Goal: Subscribe to service/newsletter

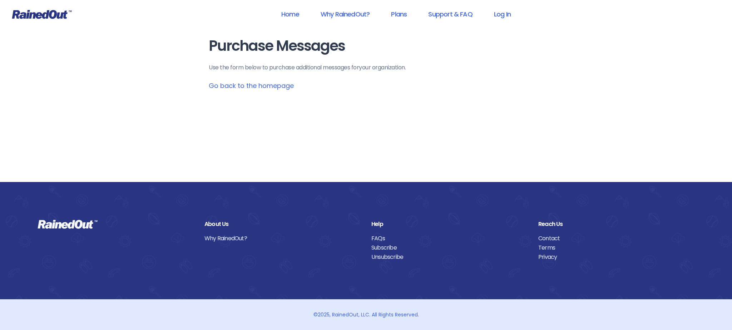
click at [248, 87] on link "Go back to the homepage" at bounding box center [251, 85] width 85 height 9
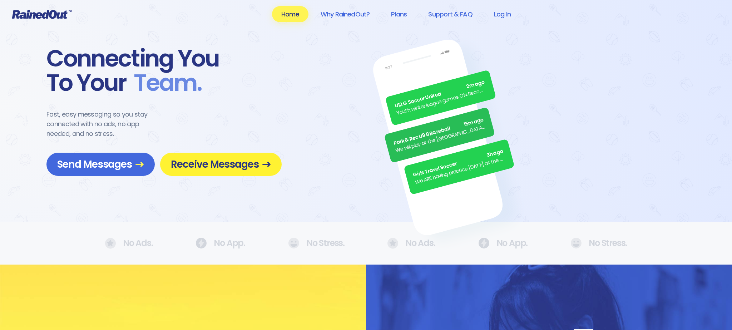
click at [262, 169] on span "Receive Messages" at bounding box center [221, 164] width 100 height 13
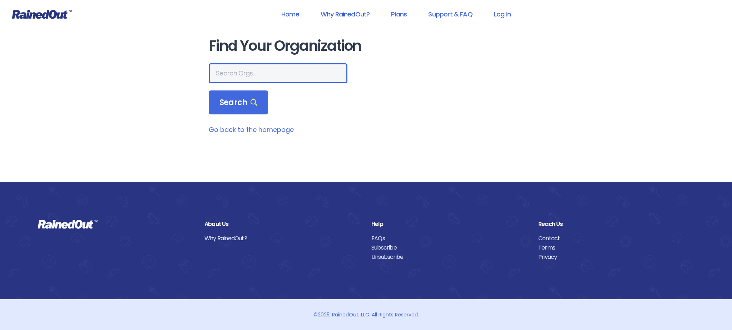
click at [250, 72] on input "text" at bounding box center [278, 73] width 139 height 20
type input "[GEOGRAPHIC_DATA]"
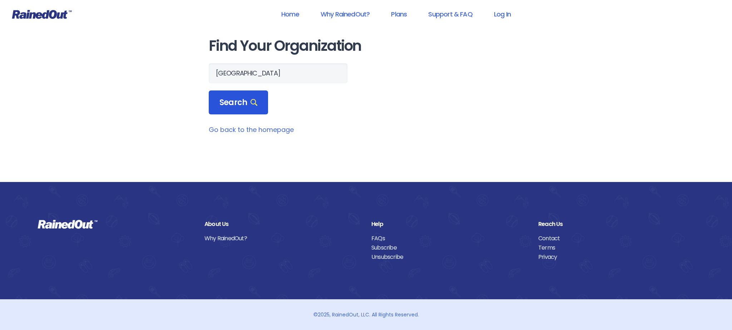
click at [242, 102] on span "Search" at bounding box center [238, 103] width 38 height 10
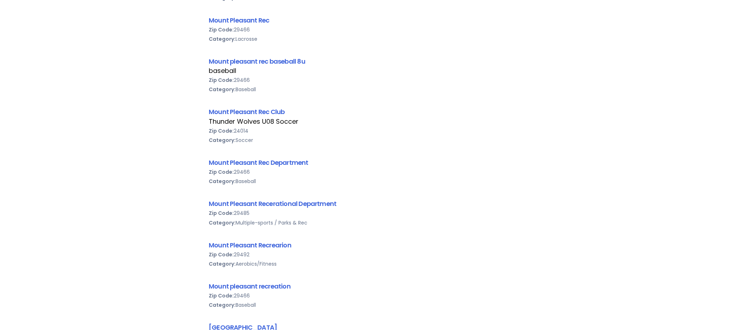
scroll to position [269, 0]
click at [272, 163] on link "Mount Pleasant Rec Department" at bounding box center [259, 163] width 100 height 9
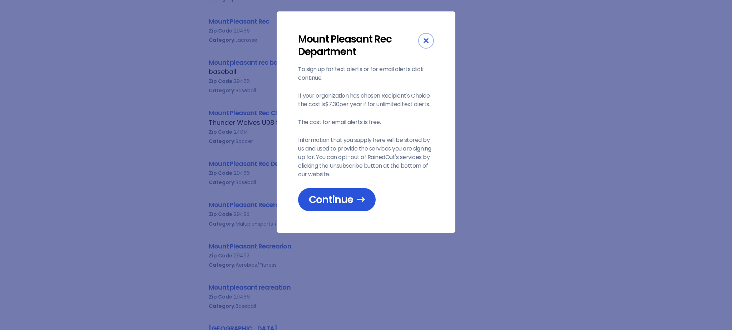
click at [349, 204] on span "Continue" at bounding box center [337, 199] width 56 height 13
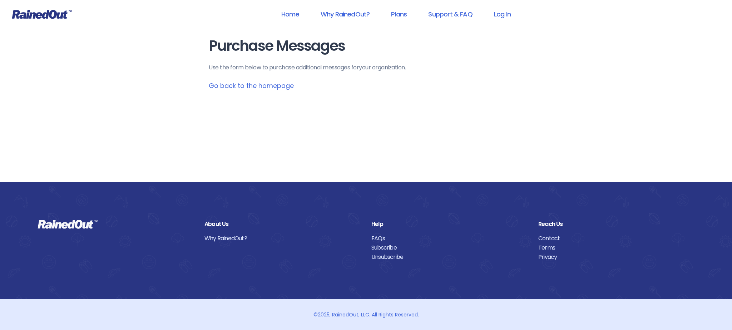
click at [266, 84] on link "Go back to the homepage" at bounding box center [251, 85] width 85 height 9
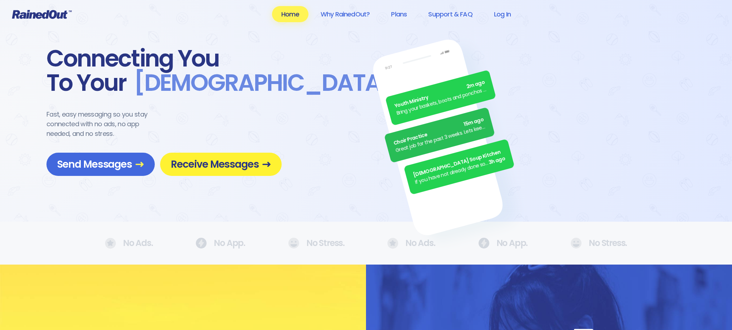
click at [232, 164] on span "Receive Messages" at bounding box center [221, 164] width 100 height 13
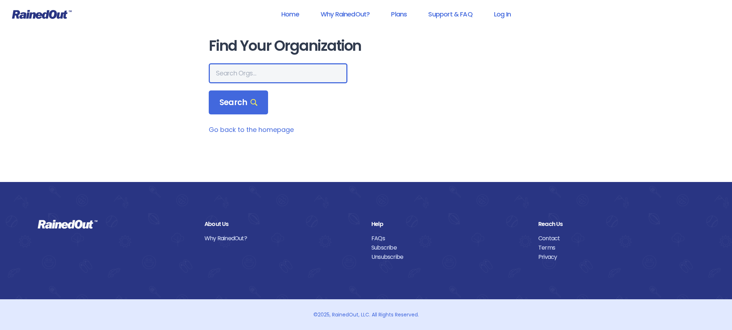
click at [231, 73] on input "text" at bounding box center [278, 73] width 139 height 20
type input "mount pleasant rec"
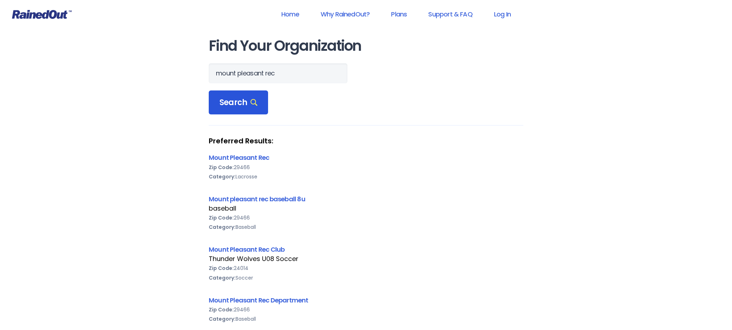
click at [230, 101] on span "Search" at bounding box center [238, 103] width 38 height 10
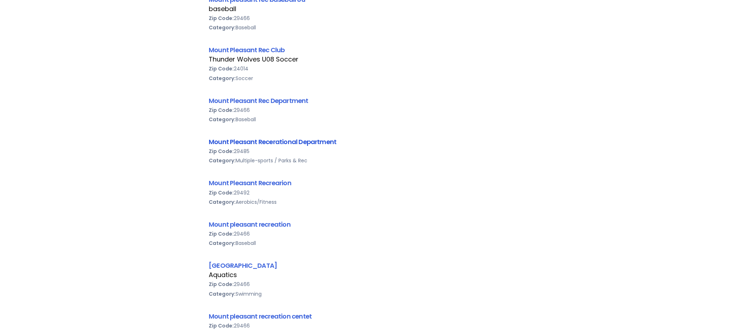
scroll to position [201, 0]
click at [286, 138] on link "Mount Pleasant Recerational Department" at bounding box center [273, 140] width 128 height 9
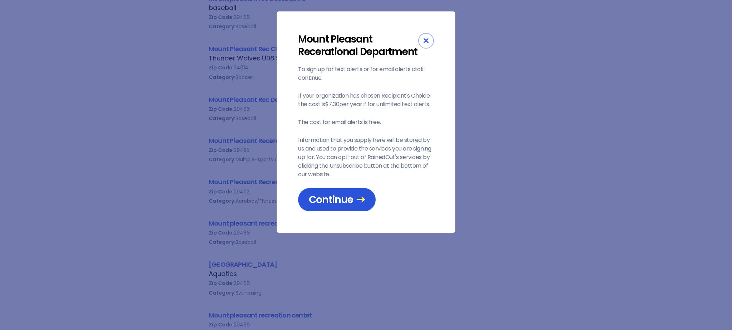
click at [324, 205] on span "Continue" at bounding box center [337, 199] width 56 height 13
